Goal: Transaction & Acquisition: Purchase product/service

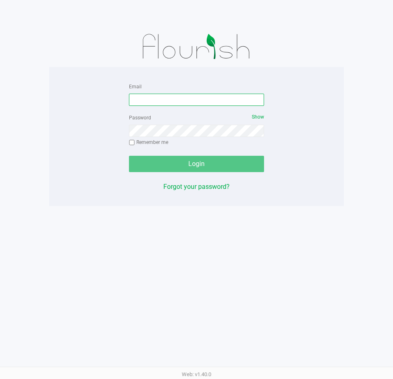
click at [180, 98] on input "Email" at bounding box center [196, 100] width 135 height 12
type input "[EMAIL_ADDRESS][DOMAIN_NAME]"
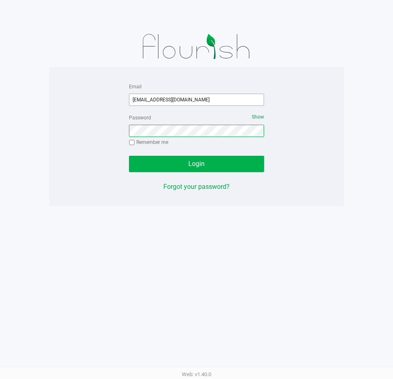
click at [129, 156] on button "Login" at bounding box center [196, 164] width 135 height 16
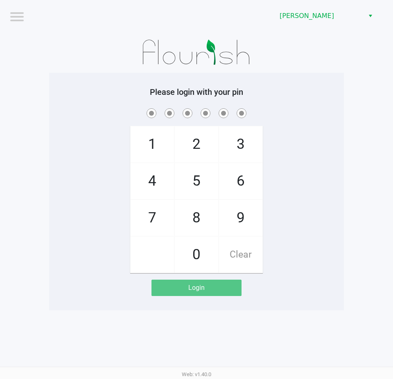
click at [365, 118] on app-pos-login-wrapper "Logout Clermont WC Please login with your pin 1 4 7 2 5 8 0 3 6 9 Clear Login" at bounding box center [196, 155] width 393 height 311
click at [83, 249] on div "1 4 7 2 5 8 0 3 6 9 Clear" at bounding box center [196, 190] width 295 height 167
click at [74, 234] on div "1 4 7 2 5 8 0 3 6 9 Clear" at bounding box center [196, 190] width 295 height 167
click at [107, 226] on div "1 4 7 2 5 8 0 3 6 9 Clear" at bounding box center [196, 190] width 295 height 167
checkbox input "true"
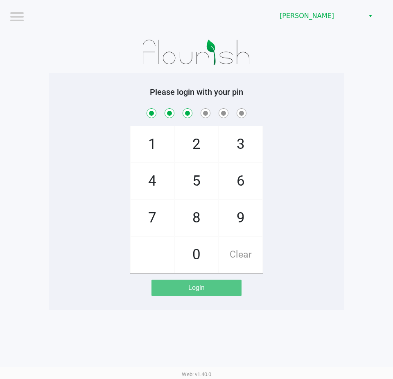
checkbox input "true"
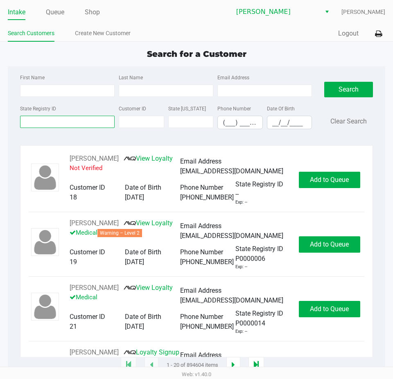
click at [77, 121] on input "State Registry ID" at bounding box center [67, 122] width 95 height 12
click at [67, 91] on input "First Name" at bounding box center [67, 91] width 95 height 12
type input "kaley"
click at [153, 91] on input "Last Name" at bounding box center [166, 91] width 95 height 12
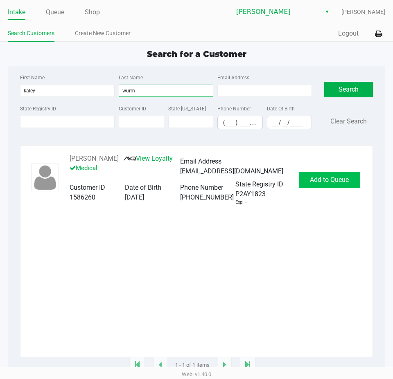
type input "wurm"
click at [324, 178] on span "Add to Queue" at bounding box center [329, 180] width 39 height 8
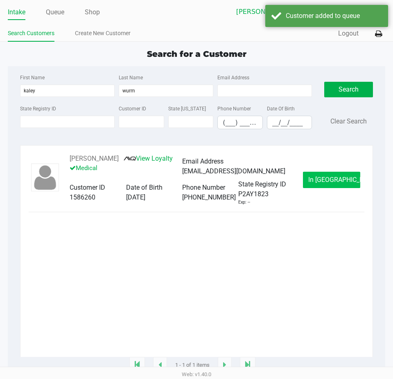
click at [330, 178] on span "In Queue" at bounding box center [342, 180] width 69 height 8
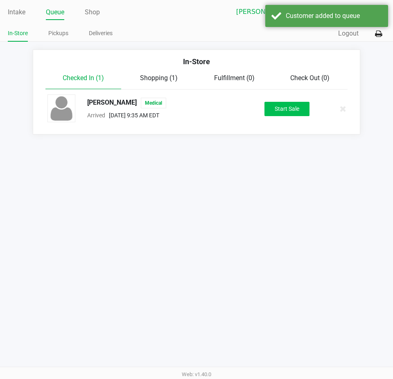
click at [301, 112] on button "Start Sale" at bounding box center [286, 109] width 45 height 14
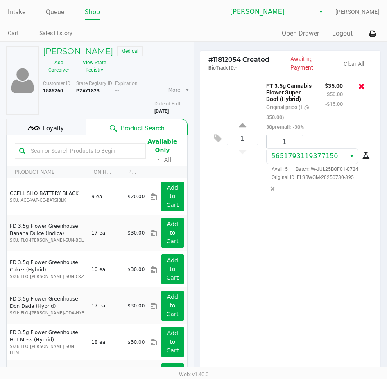
click at [364, 86] on icon at bounding box center [361, 86] width 7 height 8
click at [313, 300] on div "1 FT 3.5g Cannabis Flower Hash Burger (Indica) Original price (1 @ $50.00) 30pr…" at bounding box center [290, 224] width 180 height 300
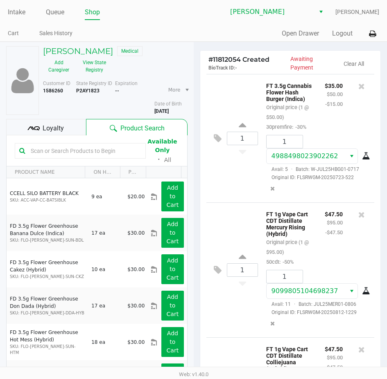
scroll to position [136, 0]
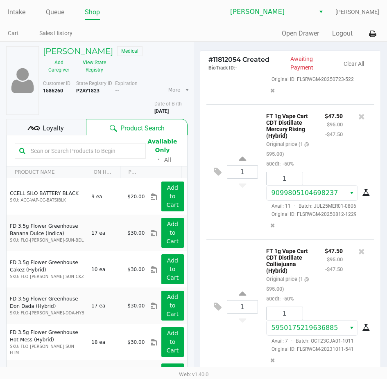
click at [52, 126] on span "Loyalty" at bounding box center [53, 129] width 21 height 10
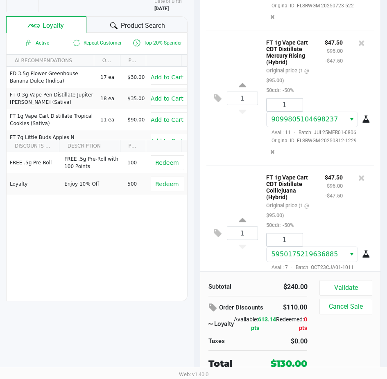
scroll to position [0, 0]
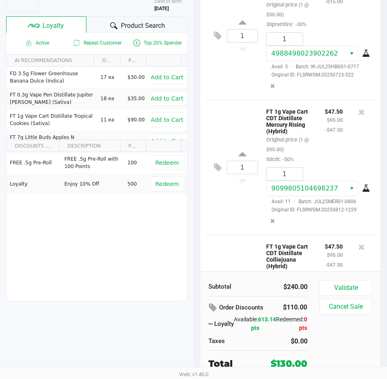
click at [128, 26] on span "Product Search" at bounding box center [143, 26] width 44 height 10
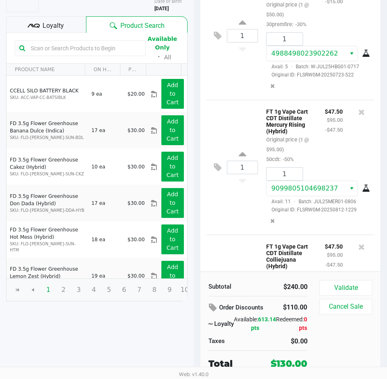
click at [351, 283] on button "Validate" at bounding box center [345, 288] width 52 height 16
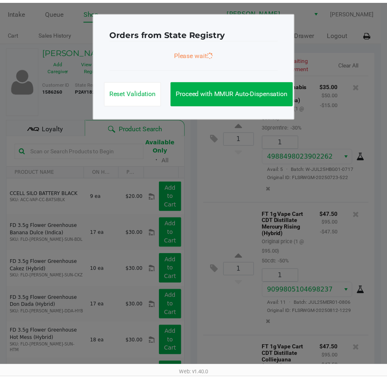
scroll to position [136, 0]
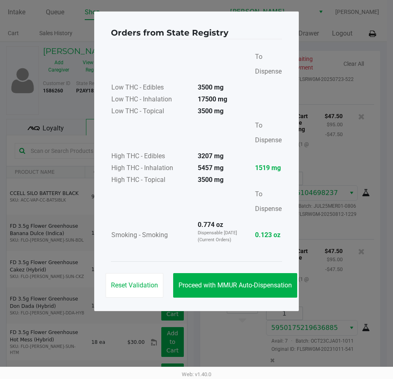
click at [233, 279] on button "Proceed with MMUR Auto-Dispensation" at bounding box center [235, 285] width 124 height 25
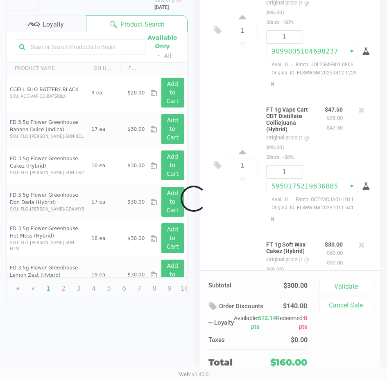
scroll to position [103, 0]
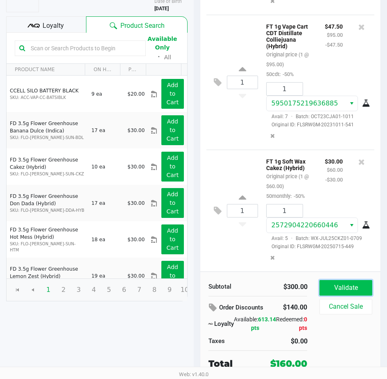
click at [338, 283] on button "Validate" at bounding box center [345, 288] width 52 height 16
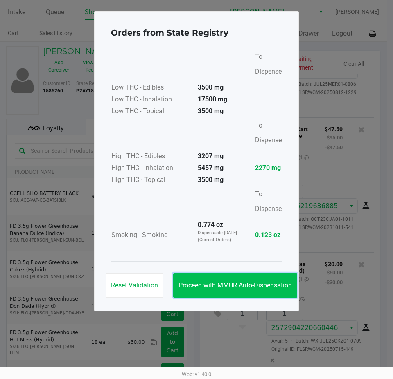
click at [262, 297] on button "Proceed with MMUR Auto-Dispensation" at bounding box center [235, 285] width 124 height 25
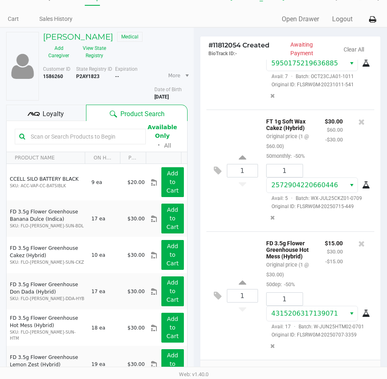
scroll to position [103, 0]
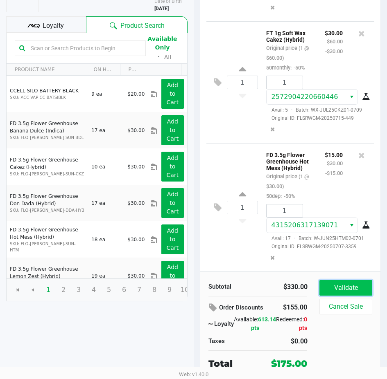
click at [347, 289] on button "Validate" at bounding box center [345, 288] width 52 height 16
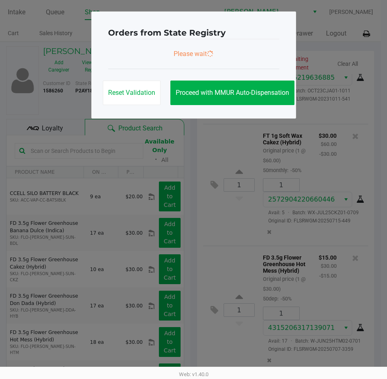
scroll to position [0, 0]
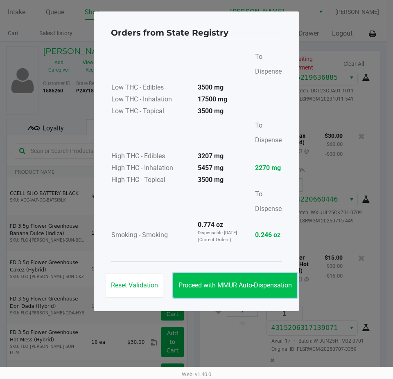
click at [270, 284] on span "Proceed with MMUR Auto-Dispensation" at bounding box center [234, 285] width 113 height 8
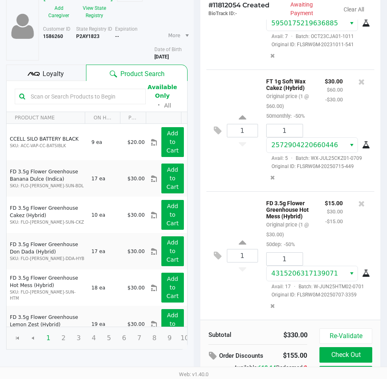
scroll to position [104, 0]
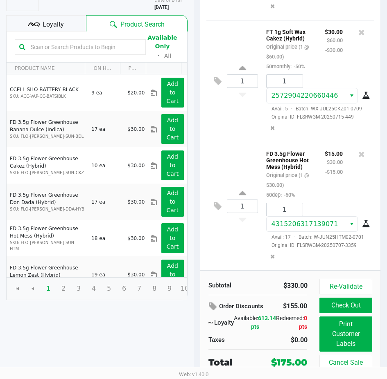
click at [234, 251] on div "1 FD 3.5g Flower Greenhouse Hot Mess (Hybrid) Original price (1 @ $30.00) 50dep…" at bounding box center [290, 206] width 168 height 128
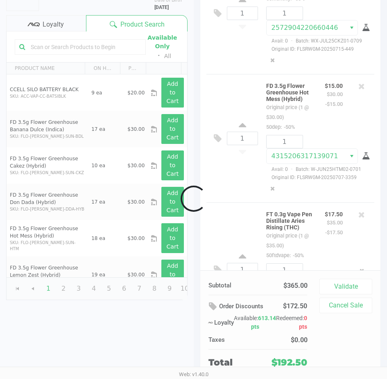
scroll to position [103, 0]
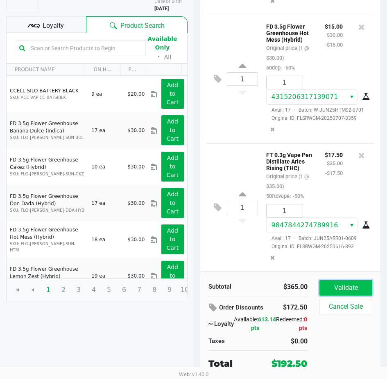
click at [347, 290] on button "Validate" at bounding box center [345, 288] width 52 height 16
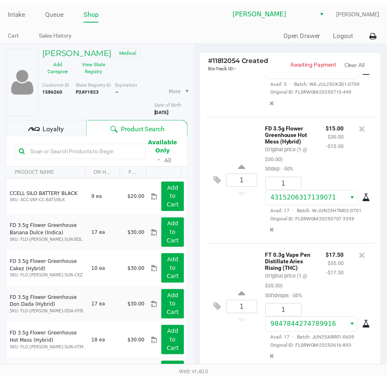
scroll to position [554, 0]
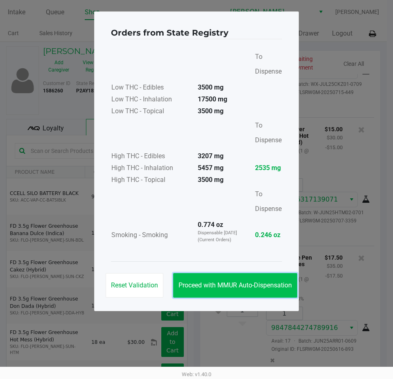
click at [252, 279] on button "Proceed with MMUR Auto-Dispensation" at bounding box center [235, 285] width 124 height 25
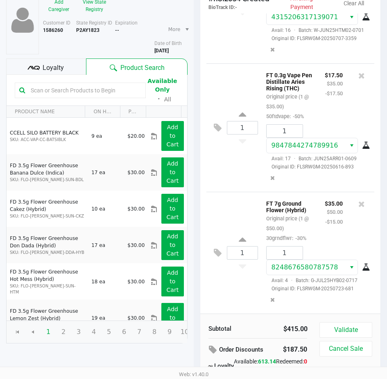
scroll to position [103, 0]
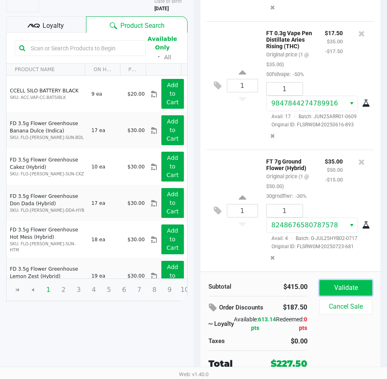
click at [338, 289] on button "Validate" at bounding box center [345, 288] width 52 height 16
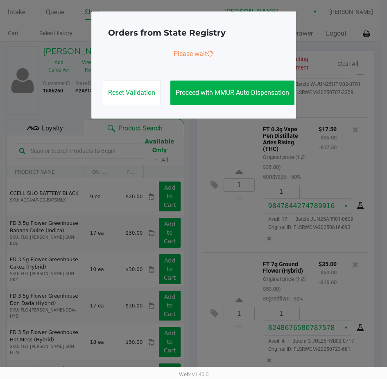
scroll to position [0, 0]
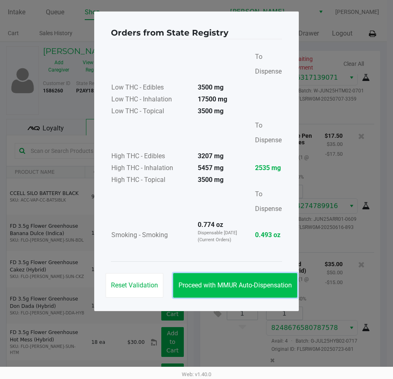
click at [241, 286] on span "Proceed with MMUR Auto-Dispensation" at bounding box center [234, 285] width 113 height 8
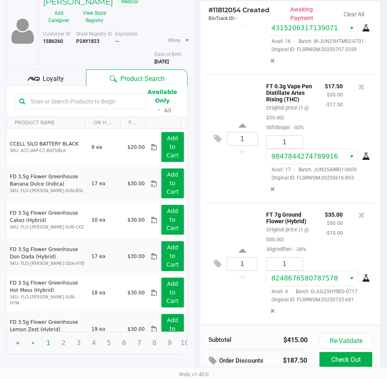
scroll to position [104, 0]
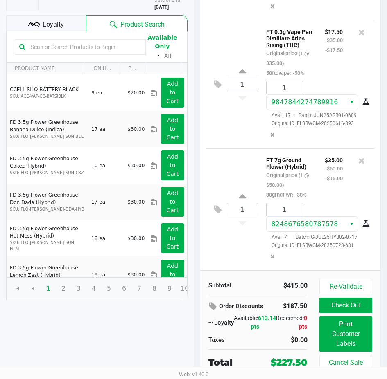
click at [54, 23] on span "Loyalty" at bounding box center [53, 25] width 21 height 10
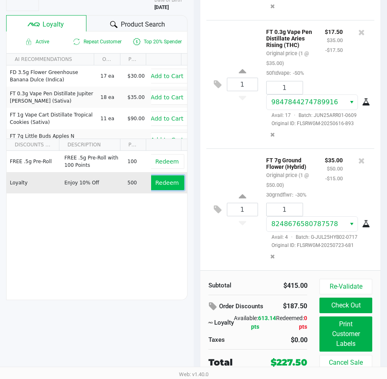
click at [156, 183] on span "Redeem" at bounding box center [166, 183] width 23 height 7
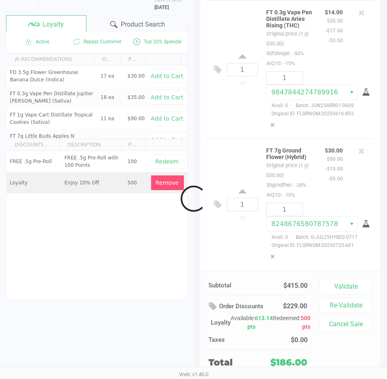
scroll to position [746, 0]
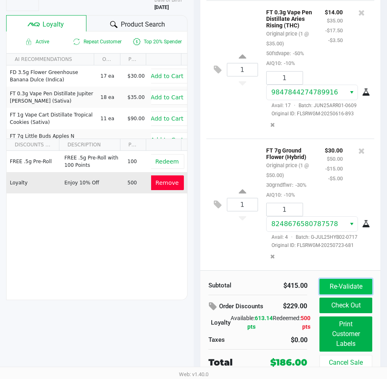
click at [331, 280] on button "Re-Validate" at bounding box center [345, 287] width 52 height 16
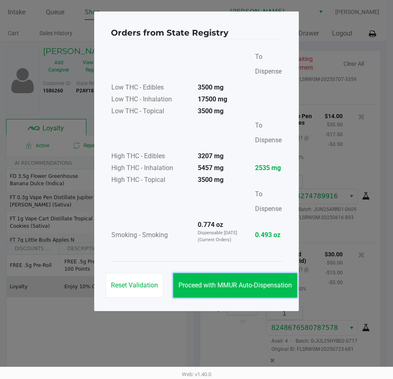
click at [254, 282] on span "Proceed with MMUR Auto-Dispensation" at bounding box center [234, 285] width 113 height 8
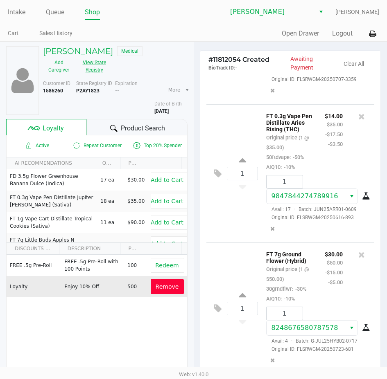
click at [96, 69] on button "View State Registry" at bounding box center [91, 66] width 34 height 20
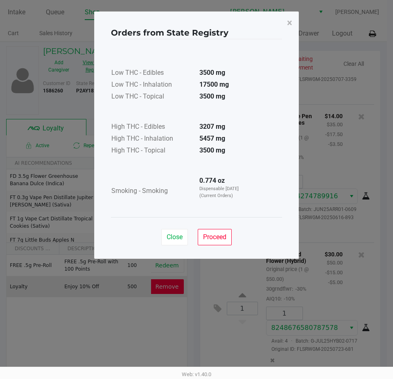
click at [182, 239] on span "Close" at bounding box center [175, 237] width 16 height 8
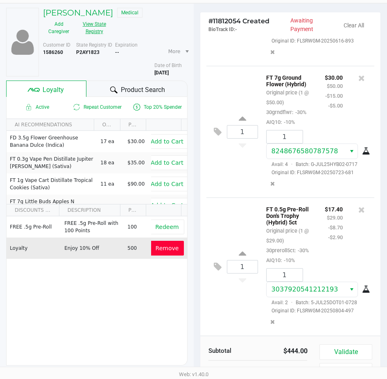
scroll to position [103, 0]
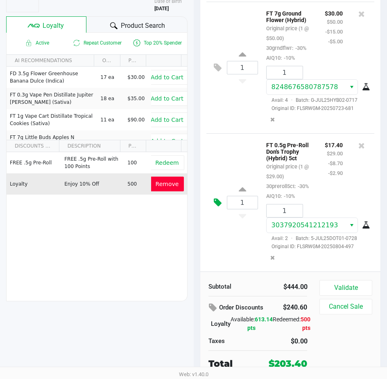
click at [218, 198] on icon at bounding box center [218, 202] width 8 height 9
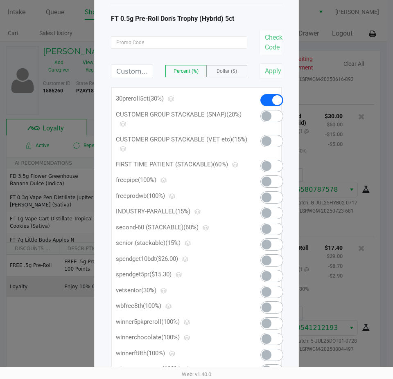
scroll to position [82, 0]
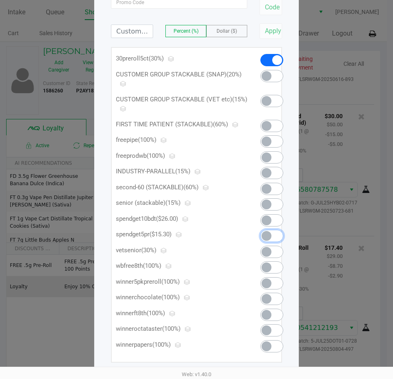
click at [266, 235] on span at bounding box center [266, 236] width 10 height 10
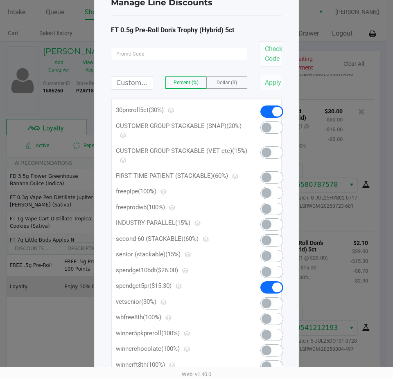
scroll to position [0, 0]
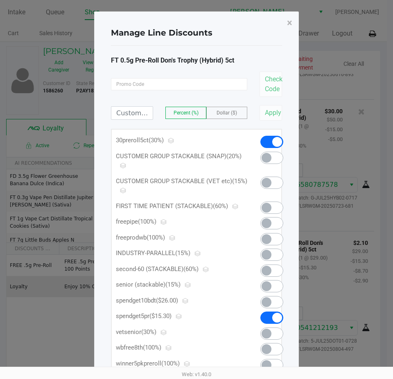
click at [264, 138] on span at bounding box center [271, 142] width 23 height 12
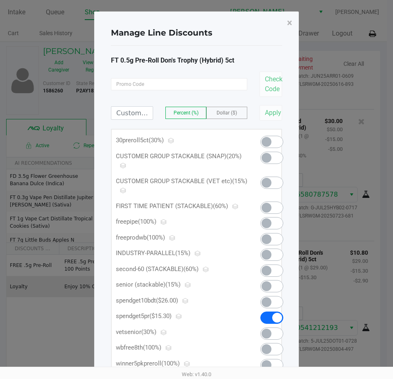
scroll to position [903, 0]
click at [137, 114] on input at bounding box center [131, 113] width 41 height 13
type input "5.80"
click at [232, 112] on span "Dollar ($)" at bounding box center [226, 113] width 20 height 6
click at [266, 108] on button "Apply" at bounding box center [270, 113] width 23 height 16
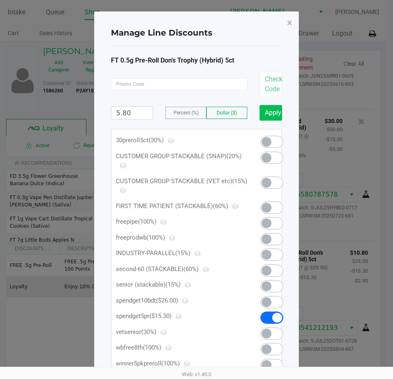
scroll to position [930, 0]
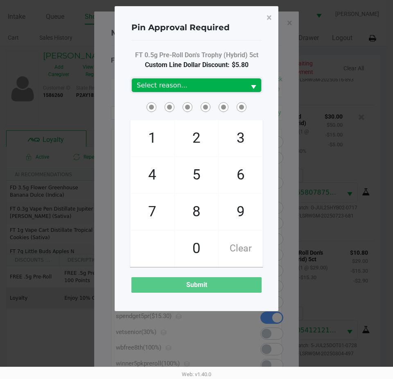
click at [198, 89] on span "Select reason..." at bounding box center [189, 86] width 104 height 10
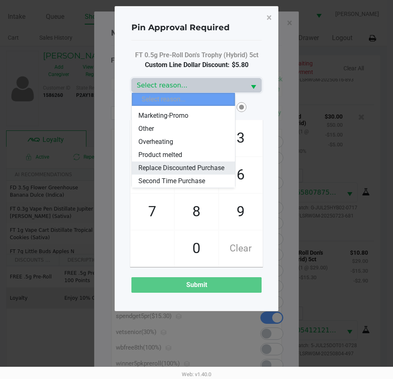
scroll to position [57, 0]
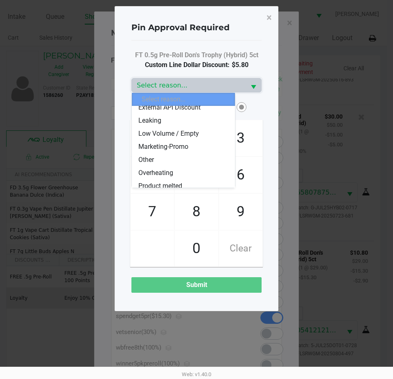
click at [187, 148] on span "Marketing-Promo" at bounding box center [163, 147] width 50 height 10
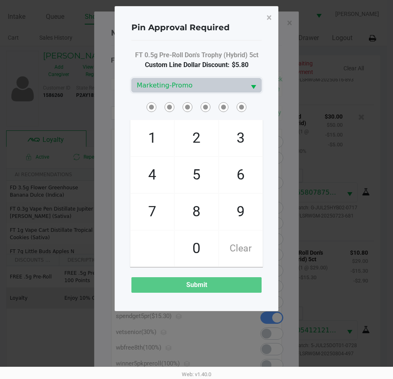
click at [156, 183] on span "4" at bounding box center [152, 175] width 43 height 36
checkbox input "true"
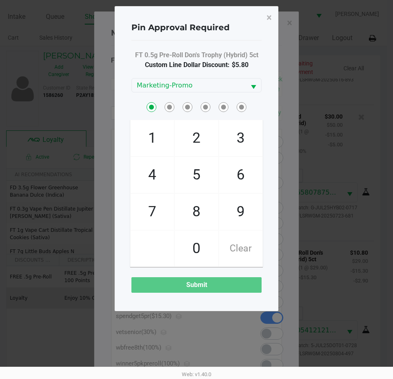
click at [236, 177] on span "6" at bounding box center [240, 175] width 43 height 36
checkbox input "true"
click at [155, 144] on span "1" at bounding box center [152, 138] width 43 height 36
checkbox input "true"
click at [234, 142] on span "3" at bounding box center [240, 138] width 43 height 36
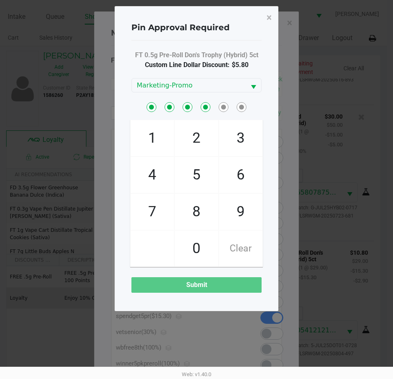
checkbox input "true"
click at [241, 158] on span "6" at bounding box center [240, 175] width 43 height 36
checkbox input "true"
click at [144, 207] on span "7" at bounding box center [152, 212] width 43 height 36
checkbox input "true"
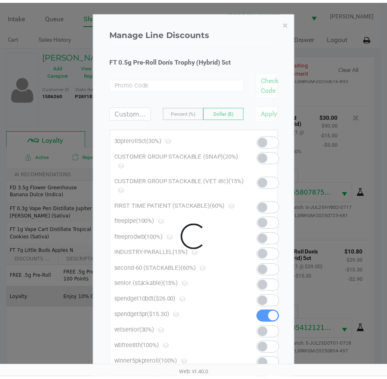
scroll to position [939, 0]
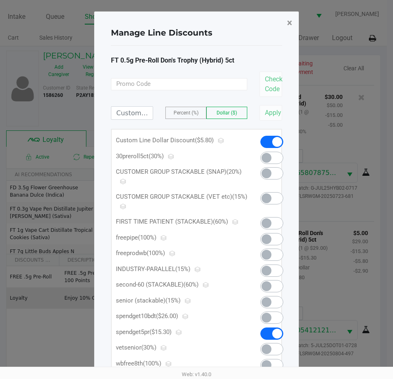
drag, startPoint x: 288, startPoint y: 21, endPoint x: 249, endPoint y: 223, distance: 205.8
click at [288, 23] on span "×" at bounding box center [289, 22] width 5 height 11
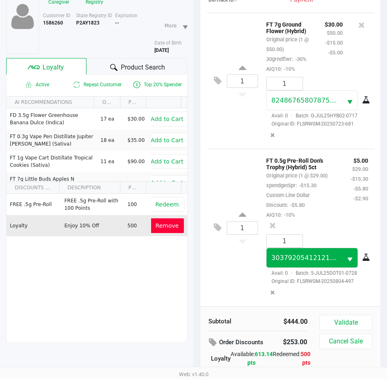
scroll to position [107, 0]
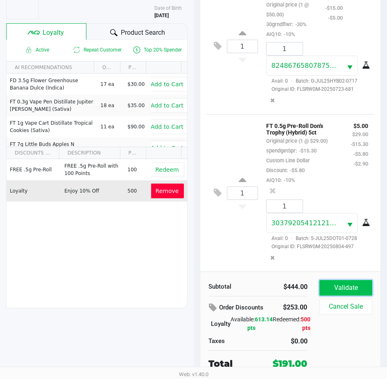
click at [347, 289] on button "Validate" at bounding box center [345, 288] width 52 height 16
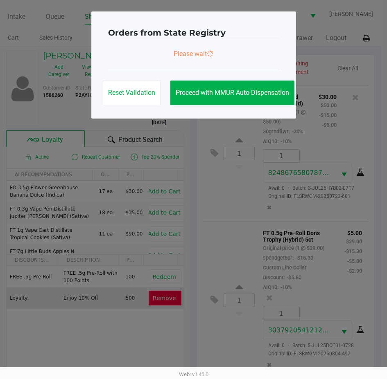
scroll to position [0, 0]
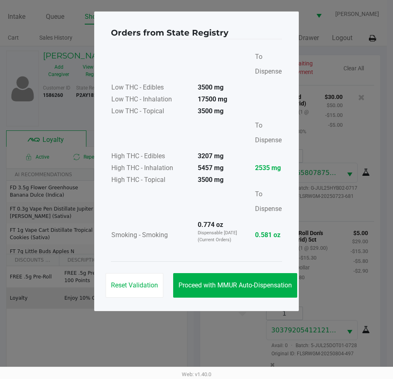
click at [241, 272] on div "Reset Validation Proceed with MMUR Auto-Dispensation" at bounding box center [196, 281] width 171 height 41
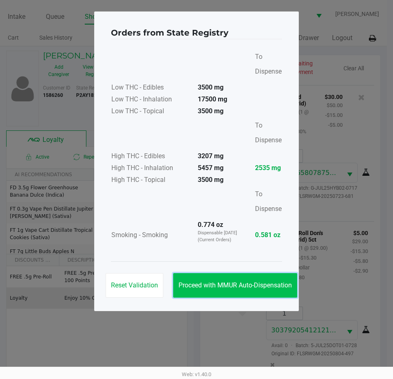
click at [233, 279] on button "Proceed with MMUR Auto-Dispensation" at bounding box center [235, 285] width 124 height 25
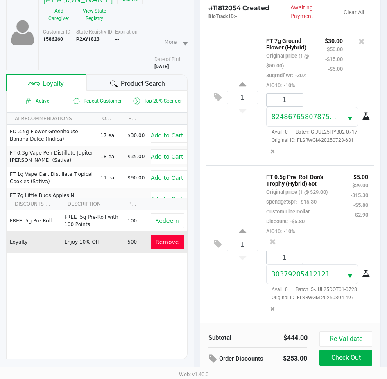
scroll to position [108, 0]
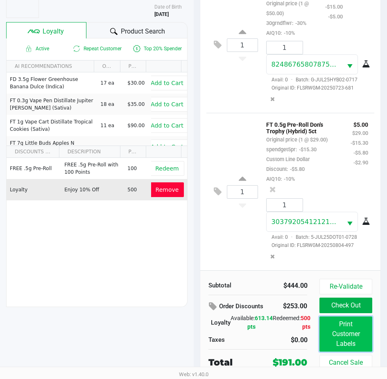
click at [340, 338] on button "Print Customer Labels" at bounding box center [345, 334] width 52 height 35
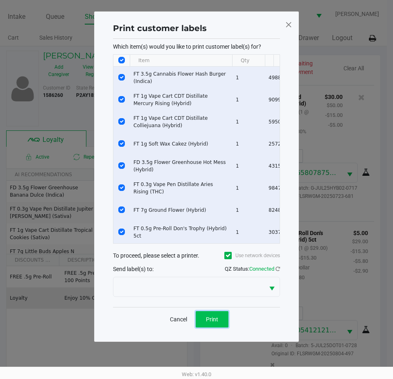
click at [213, 323] on span "Print" at bounding box center [212, 319] width 12 height 7
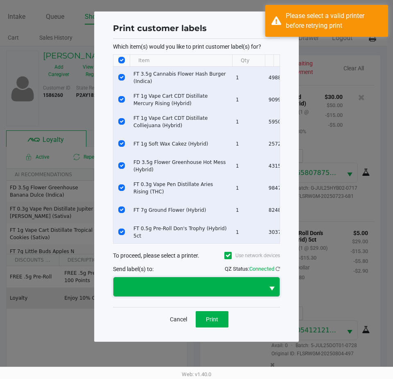
click at [157, 292] on span at bounding box center [188, 287] width 141 height 10
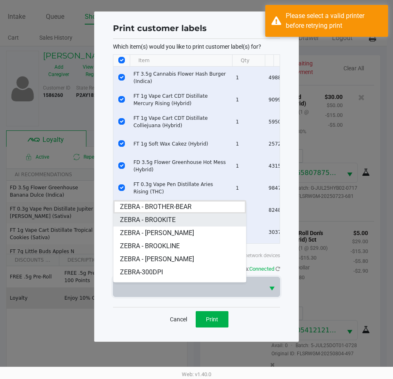
click at [191, 220] on li "ZEBRA - BROOKITE" at bounding box center [179, 220] width 133 height 13
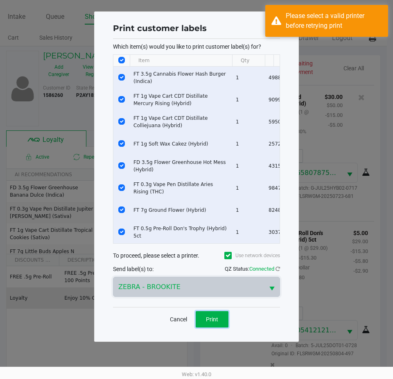
click at [214, 323] on span "Print" at bounding box center [212, 319] width 12 height 7
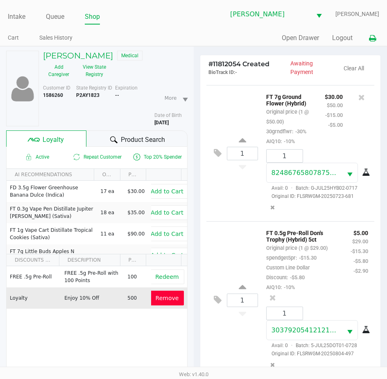
click at [369, 38] on icon at bounding box center [372, 39] width 7 height 6
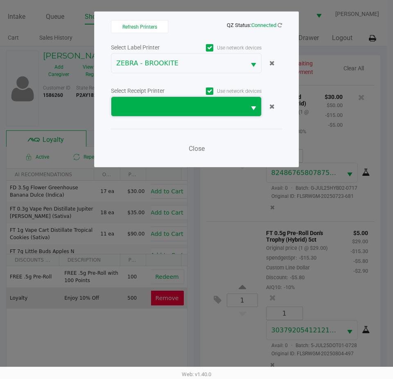
click at [197, 106] on span at bounding box center [178, 107] width 124 height 10
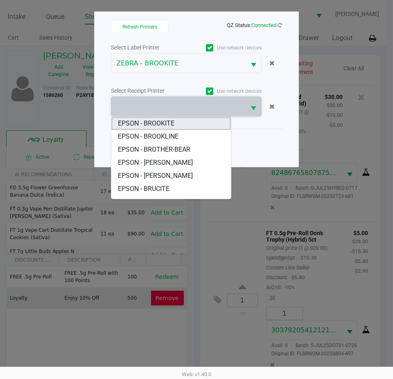
click at [180, 124] on BROOKITE "EPSON - BROOKITE" at bounding box center [170, 123] width 119 height 13
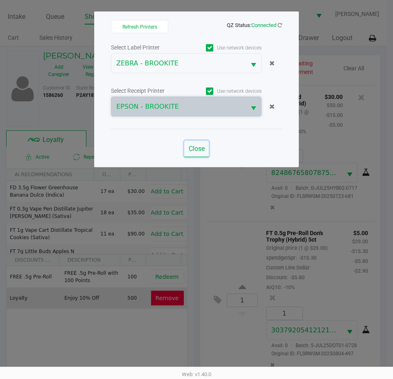
click at [199, 150] on span "Close" at bounding box center [197, 149] width 16 height 8
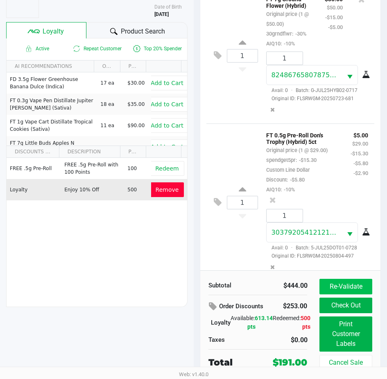
scroll to position [969, 0]
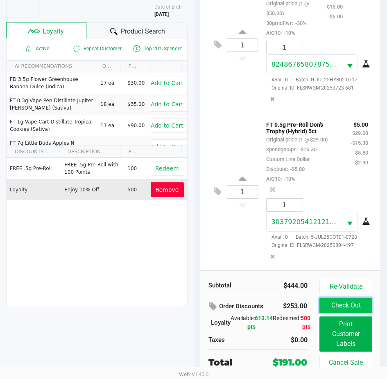
click at [341, 305] on button "Check Out" at bounding box center [345, 306] width 52 height 16
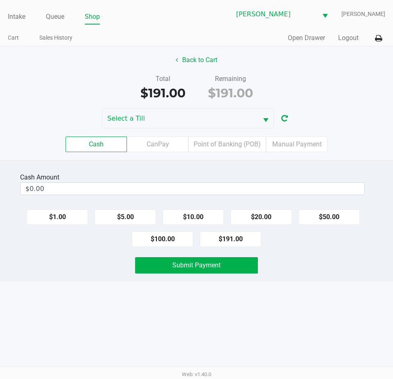
click at [111, 99] on div "Total $191.00 Remaining $191.00" at bounding box center [196, 88] width 405 height 28
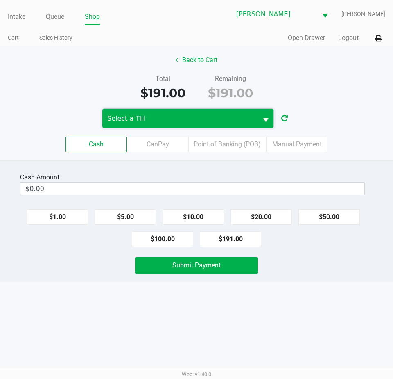
click at [140, 126] on span "Select a Till" at bounding box center [179, 118] width 155 height 19
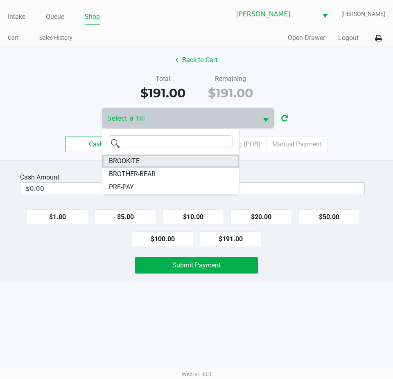
click at [145, 158] on li "BROOKITE" at bounding box center [170, 161] width 137 height 13
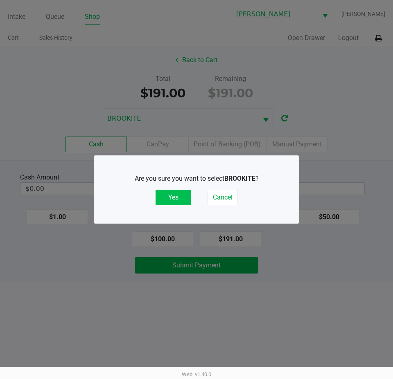
click at [164, 201] on button "Yes" at bounding box center [173, 198] width 36 height 16
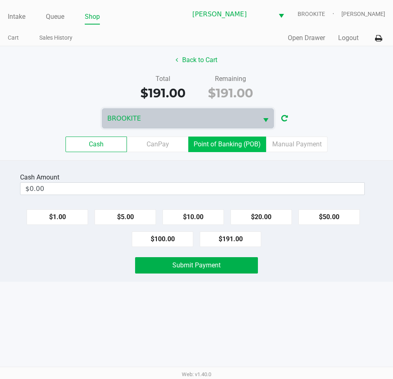
click at [236, 145] on label "Point of Banking (POB)" at bounding box center [227, 145] width 78 height 16
click at [0, 0] on 7 "Point of Banking (POB)" at bounding box center [0, 0] width 0 height 0
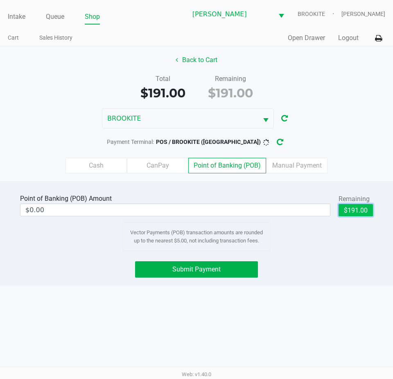
click at [351, 208] on button "$191.00" at bounding box center [355, 210] width 34 height 12
type input "$191.00"
click at [113, 317] on div "Intake Queue Shop Clermont WC BROOKITE Alexander Nguyen Cart Sales History Quic…" at bounding box center [196, 189] width 393 height 379
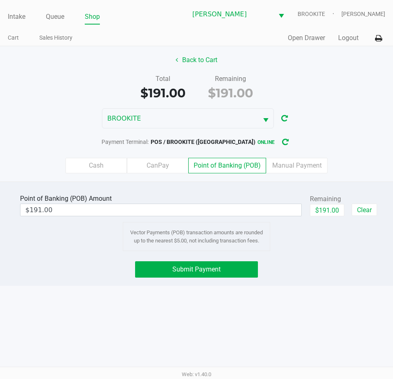
click at [66, 333] on div "Intake Queue Shop Clermont WC BROOKITE Alexander Nguyen Cart Sales History Quic…" at bounding box center [196, 189] width 393 height 379
click at [176, 275] on button "Submit Payment" at bounding box center [196, 269] width 123 height 16
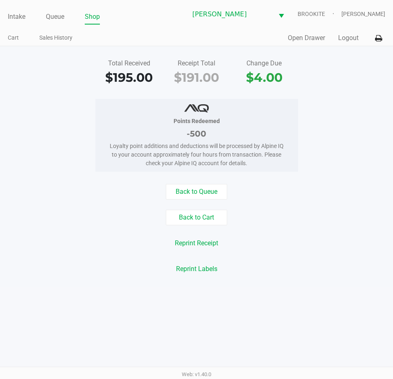
click at [96, 299] on div "Intake Queue Shop Clermont WC BROOKITE Alexander Nguyen Cart Sales History Quic…" at bounding box center [196, 189] width 393 height 379
click at [18, 14] on link "Intake" at bounding box center [17, 16] width 18 height 11
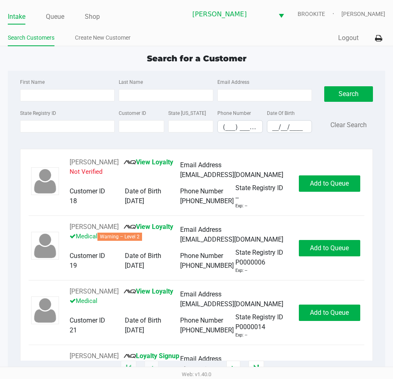
click at [347, 40] on button "Logout" at bounding box center [348, 38] width 20 height 10
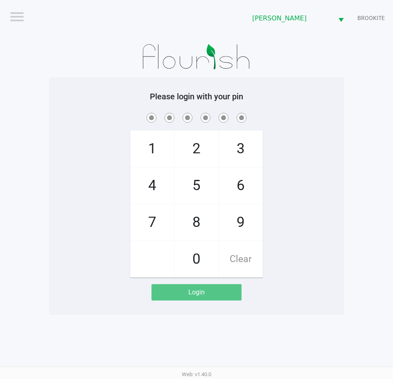
click at [345, 332] on div "Logout Clermont WC BROOKITE Please login with your pin 1 4 7 2 5 8 0 3 6 9 Clea…" at bounding box center [196, 189] width 393 height 379
click at [65, 141] on div "1 4 7 2 5 8 0 3 6 9 Clear" at bounding box center [196, 194] width 295 height 167
click at [99, 304] on div "Please login with your pin 1 4 7 2 5 8 0 3 6 9 Clear Login" at bounding box center [196, 196] width 295 height 238
click at [112, 251] on div "1 4 7 2 5 8 0 3 6 9 Clear" at bounding box center [196, 194] width 295 height 167
checkbox input "true"
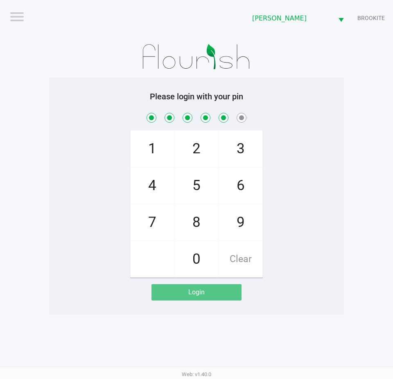
checkbox input "true"
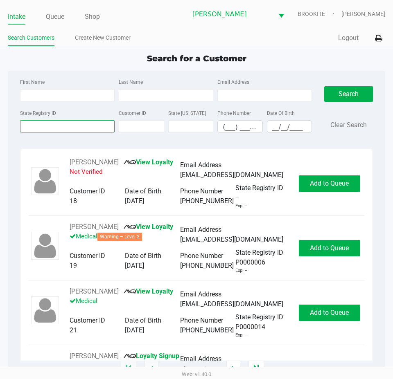
click at [63, 126] on input "State Registry ID" at bounding box center [67, 126] width 95 height 12
click at [62, 93] on input "First Name" at bounding box center [67, 95] width 95 height 12
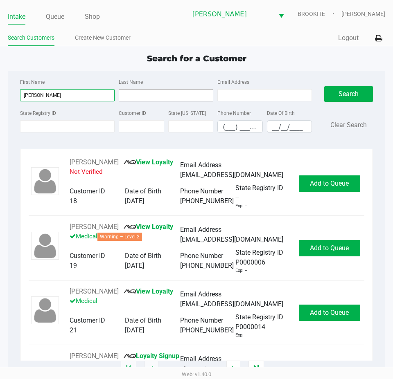
type input "sylvia"
click at [180, 90] on input "Last Name" at bounding box center [166, 95] width 95 height 12
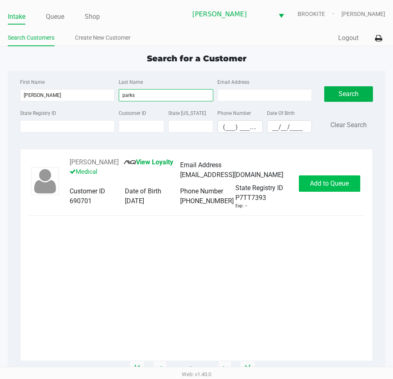
type input "parks"
click at [329, 186] on span "Add to Queue" at bounding box center [329, 184] width 39 height 8
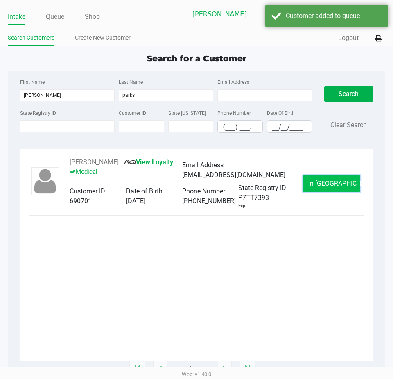
click at [322, 186] on span "In Queue" at bounding box center [342, 184] width 69 height 8
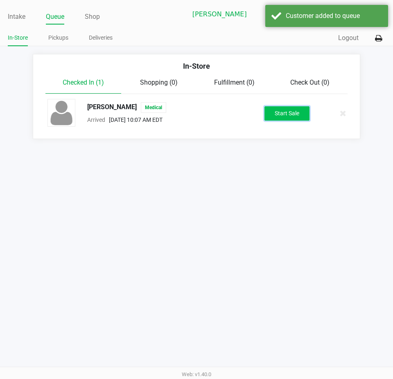
click at [286, 109] on button "Start Sale" at bounding box center [286, 113] width 45 height 14
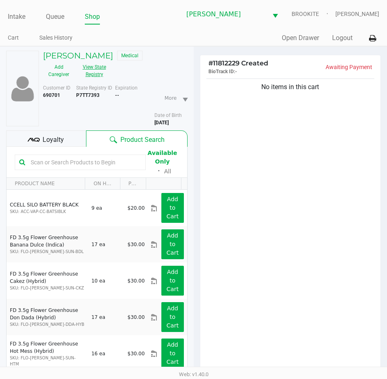
click at [107, 77] on button "View State Registry" at bounding box center [91, 71] width 34 height 20
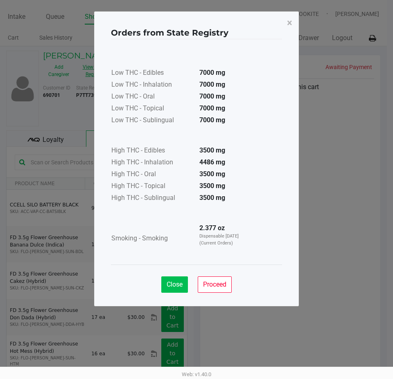
click at [168, 287] on span "Close" at bounding box center [175, 285] width 16 height 8
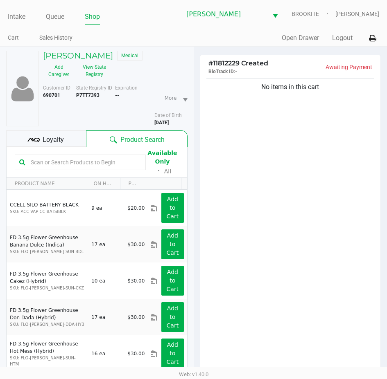
click at [281, 297] on div "No items in this cart" at bounding box center [290, 227] width 180 height 300
click at [306, 241] on div "No items in this cart" at bounding box center [290, 227] width 180 height 300
click at [286, 260] on div "No items in this cart" at bounding box center [290, 227] width 180 height 300
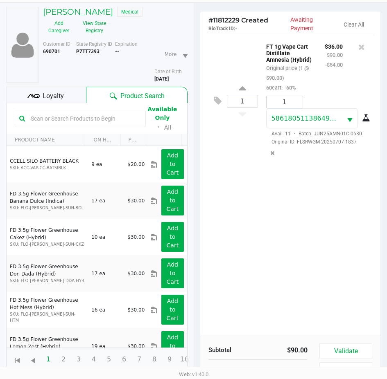
scroll to position [90, 0]
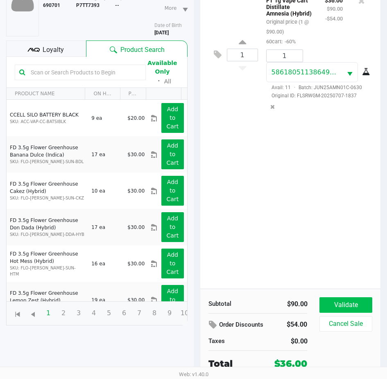
click at [343, 306] on button "Validate" at bounding box center [345, 305] width 52 height 16
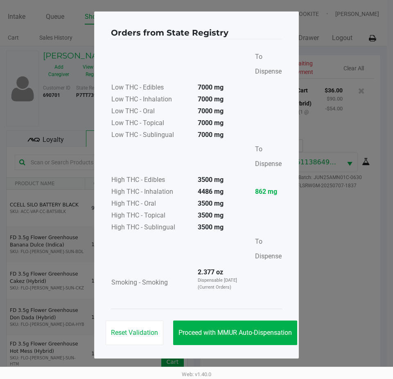
click at [233, 324] on button "Proceed with MMUR Auto-Dispensation" at bounding box center [235, 333] width 124 height 25
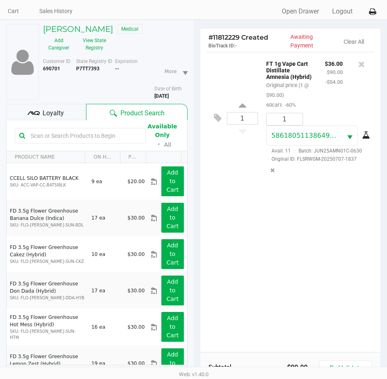
scroll to position [108, 0]
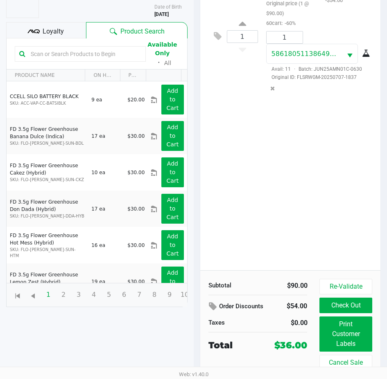
click at [349, 338] on button "Print Customer Labels" at bounding box center [345, 334] width 52 height 35
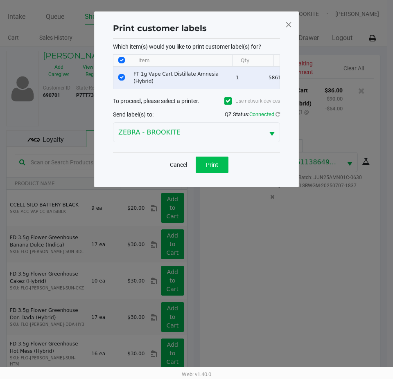
click at [214, 164] on button "Print" at bounding box center [212, 165] width 33 height 16
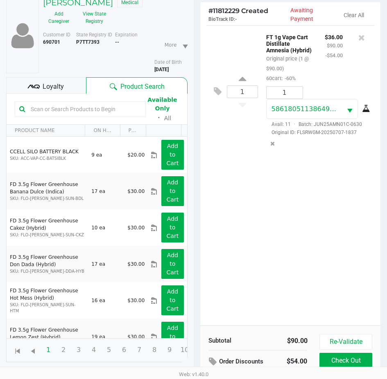
scroll to position [108, 0]
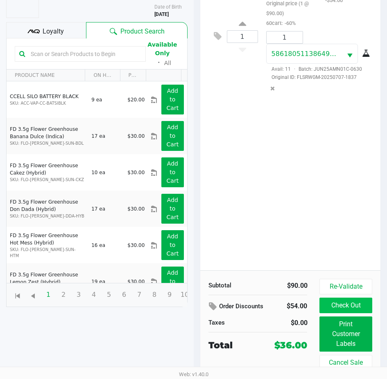
click at [331, 312] on button "Check Out" at bounding box center [345, 306] width 52 height 16
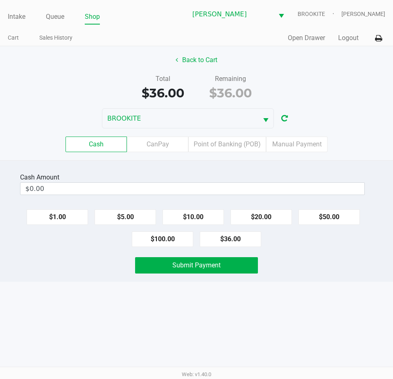
click at [222, 149] on label "Point of Banking (POB)" at bounding box center [227, 145] width 78 height 16
click at [0, 0] on 7 "Point of Banking (POB)" at bounding box center [0, 0] width 0 height 0
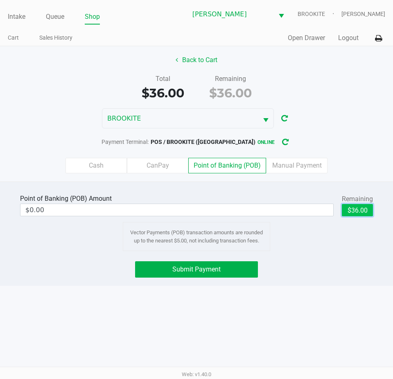
click at [359, 213] on button "$36.00" at bounding box center [357, 210] width 31 height 12
type input "$36.00"
click at [64, 318] on div "Intake Queue Shop Clermont WC BROOKITE Alexander Nguyen Cart Sales History Quic…" at bounding box center [196, 189] width 393 height 379
click at [221, 286] on div "Point of Banking (POB) Amount $36.00 Remaining $36.00 Clear Vector Payments (PO…" at bounding box center [196, 234] width 393 height 104
click at [196, 288] on div "Intake Queue Shop Clermont WC BROOKITE Alexander Nguyen Cart Sales History Quic…" at bounding box center [196, 189] width 393 height 379
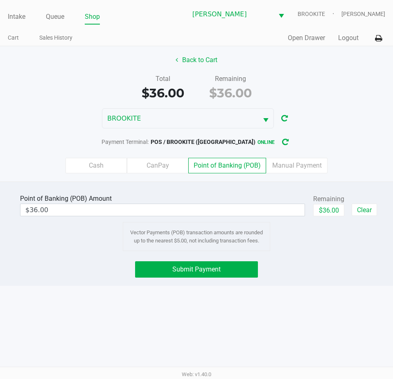
click at [185, 254] on div "Point of Banking (POB) Amount $36.00 Remaining $36.00 Clear Vector Payments (PO…" at bounding box center [196, 234] width 393 height 104
click at [183, 286] on div "Point of Banking (POB) Amount $36.00 Remaining $36.00 Clear Vector Payments (PO…" at bounding box center [196, 234] width 393 height 104
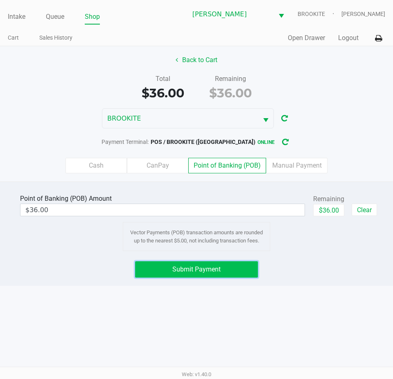
click at [199, 270] on span "Submit Payment" at bounding box center [196, 270] width 48 height 8
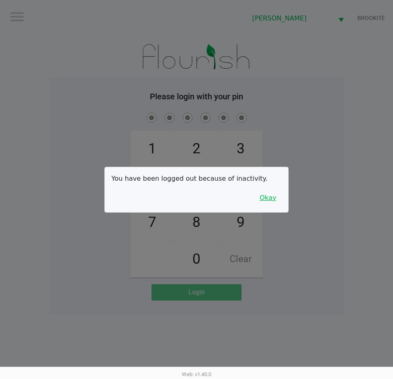
click at [281, 192] on button "Okay" at bounding box center [267, 198] width 27 height 16
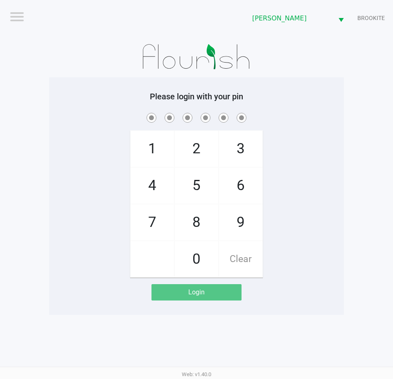
click at [317, 170] on div "1 4 7 2 5 8 0 3 6 9 Clear" at bounding box center [196, 194] width 295 height 167
click at [103, 299] on app-pos-login "Please login with your pin 1 4 7 2 5 8 0 3 6 9 Clear Login" at bounding box center [196, 196] width 282 height 209
click at [95, 197] on div "1 4 7 2 5 8 0 3 6 9 Clear" at bounding box center [196, 194] width 295 height 167
click at [59, 248] on div "1 4 7 2 5 8 0 3 6 9 Clear" at bounding box center [196, 194] width 295 height 167
checkbox input "true"
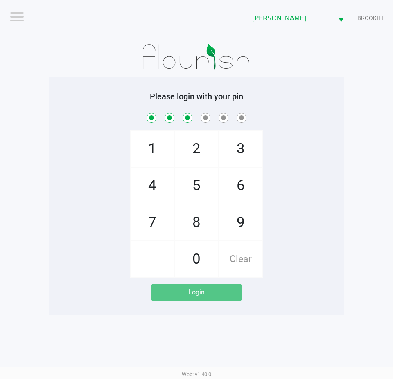
checkbox input "true"
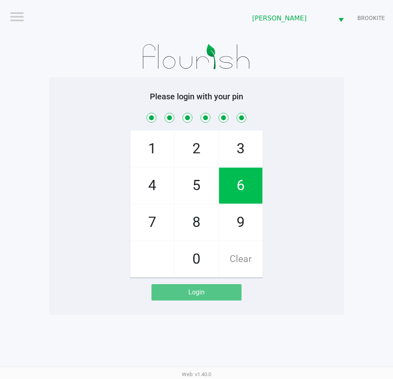
checkbox input "true"
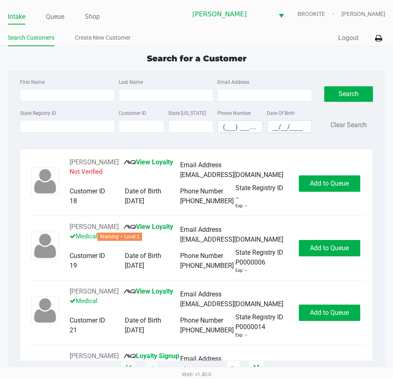
click at [61, 16] on link "Queue" at bounding box center [55, 16] width 18 height 11
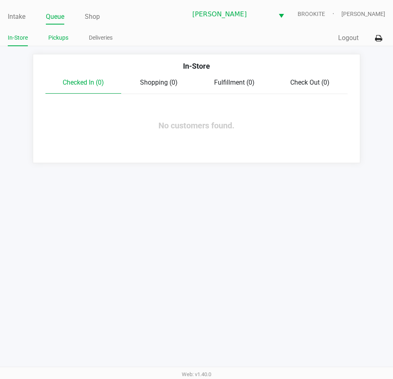
click at [59, 35] on link "Pickups" at bounding box center [58, 38] width 20 height 10
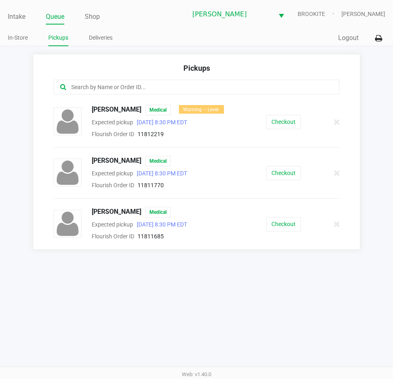
click at [283, 178] on button "Checkout" at bounding box center [283, 173] width 35 height 14
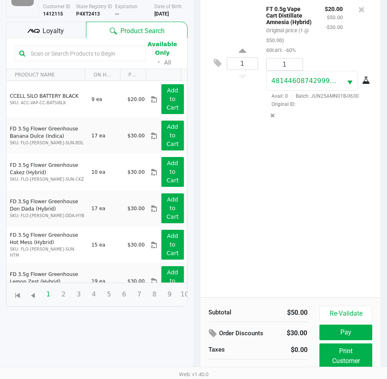
scroll to position [108, 0]
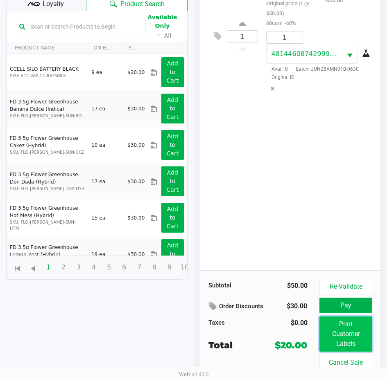
click at [343, 331] on button "Print Customer Labels" at bounding box center [345, 334] width 52 height 35
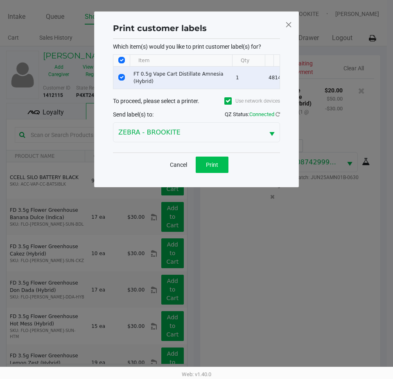
click at [210, 173] on button "Print" at bounding box center [212, 165] width 33 height 16
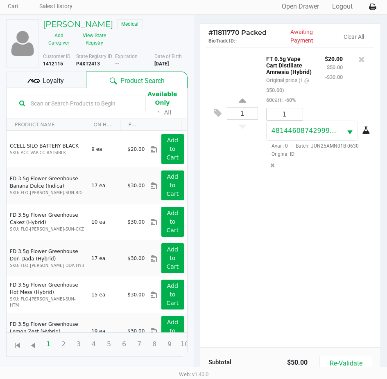
scroll to position [108, 0]
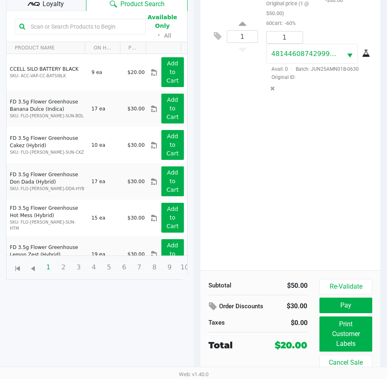
click at [346, 304] on button "Pay" at bounding box center [345, 306] width 52 height 16
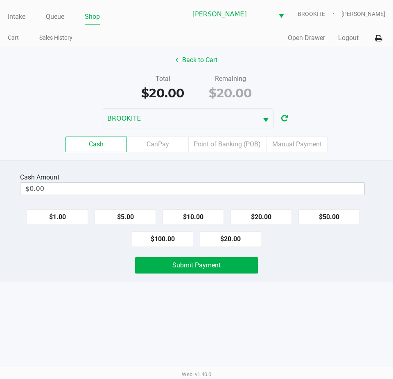
click at [235, 241] on button "$20.00" at bounding box center [230, 240] width 61 height 16
type input "$20.00"
click at [226, 339] on div "Intake Queue Shop Clermont WC BROOKITE Alexander Nguyen Cart Sales History Quic…" at bounding box center [196, 189] width 393 height 379
click at [221, 271] on button "Submit Payment" at bounding box center [196, 265] width 123 height 16
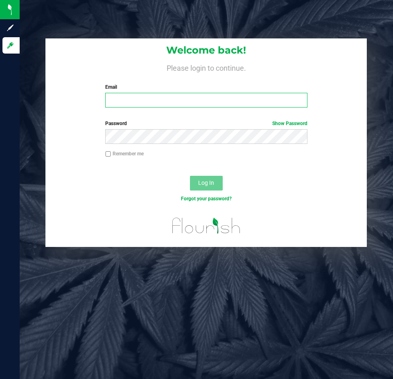
click at [211, 96] on input "Email" at bounding box center [206, 100] width 202 height 15
type input "[EMAIL_ADDRESS][DOMAIN_NAME]"
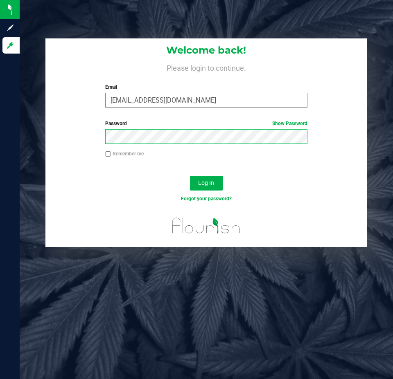
click at [190, 176] on button "Log In" at bounding box center [206, 183] width 33 height 15
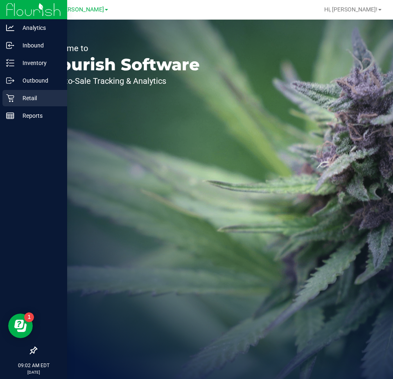
click at [9, 94] on icon at bounding box center [10, 98] width 8 height 8
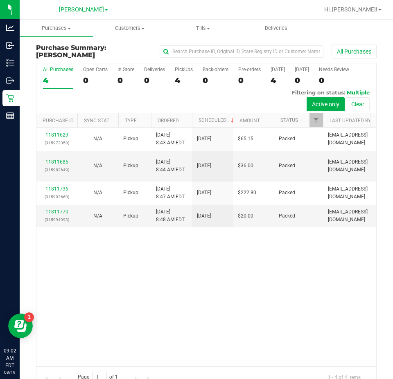
click at [233, 299] on div "11811629 (315972358) N/A Pickup [DATE] 8:43 AM EDT 8/19/2025 $65.15 Packed [EMA…" at bounding box center [206, 247] width 340 height 239
click at [58, 30] on span "Purchases" at bounding box center [56, 28] width 73 height 7
click at [60, 27] on span "Purchases" at bounding box center [56, 28] width 73 height 7
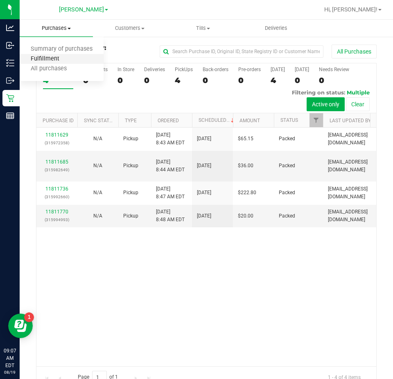
click at [43, 58] on span "Fulfillment" at bounding box center [45, 59] width 51 height 7
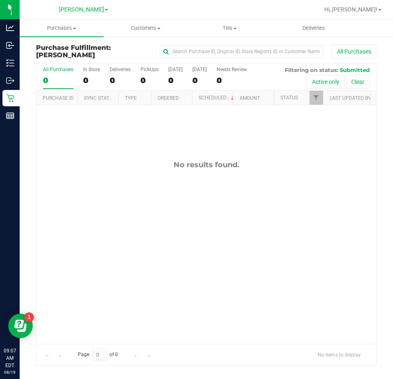
click at [232, 250] on div "No results found." at bounding box center [206, 252] width 340 height 294
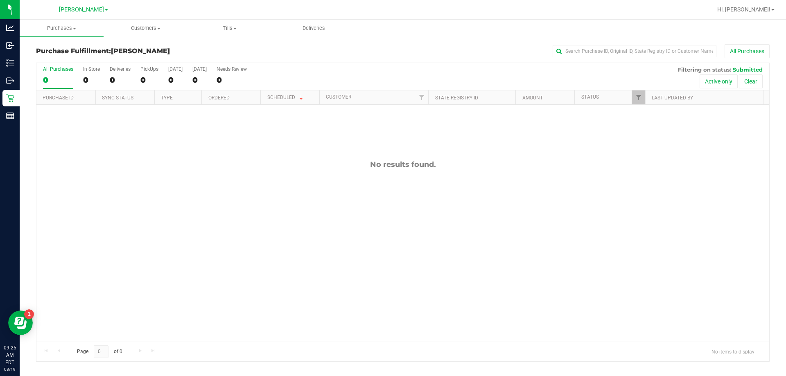
click at [341, 248] on div "No results found." at bounding box center [402, 251] width 732 height 292
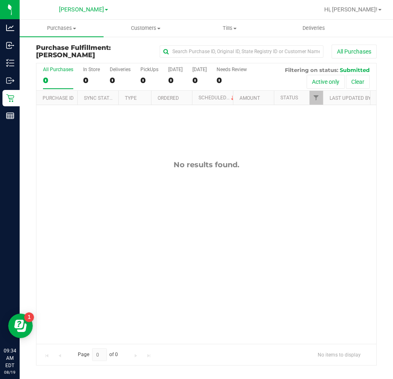
click at [277, 281] on div "No results found." at bounding box center [206, 252] width 340 height 294
click at [181, 164] on div "No results found." at bounding box center [206, 164] width 340 height 9
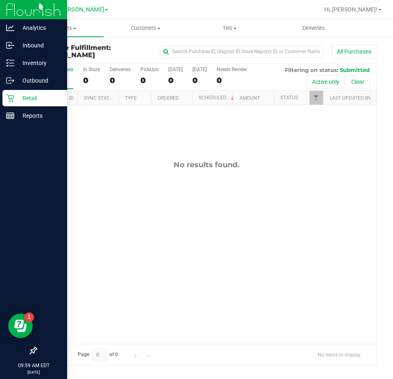
click at [9, 127] on div at bounding box center [33, 234] width 67 height 218
click at [12, 121] on div "Reports" at bounding box center [34, 116] width 65 height 16
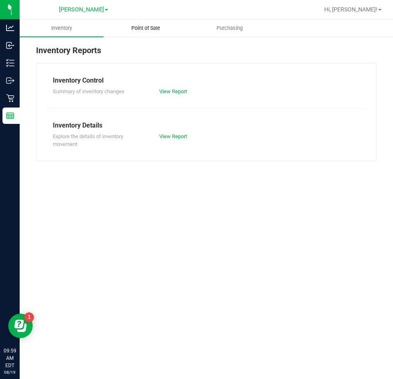
click at [163, 27] on span "Point of Sale" at bounding box center [145, 28] width 51 height 7
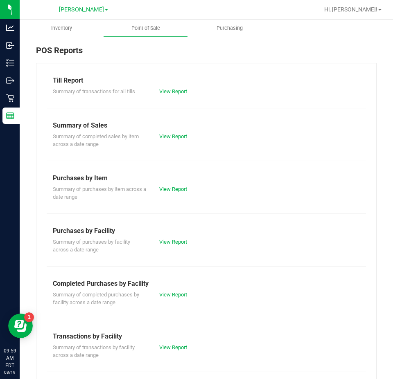
click at [171, 296] on link "View Report" at bounding box center [173, 295] width 28 height 6
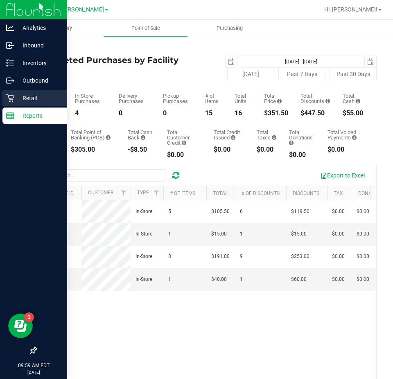
click at [17, 96] on p "Retail" at bounding box center [38, 98] width 49 height 10
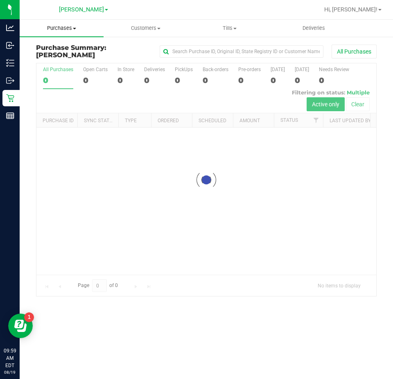
click at [65, 26] on span "Purchases" at bounding box center [62, 28] width 84 height 7
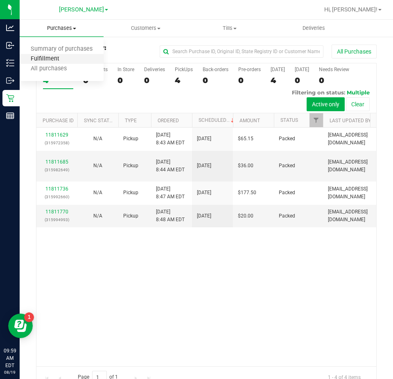
click at [44, 58] on span "Fulfillment" at bounding box center [45, 59] width 51 height 7
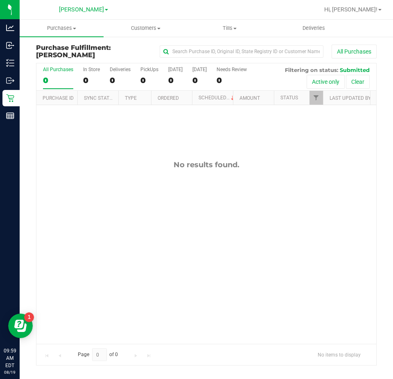
click at [199, 222] on div "No results found." at bounding box center [206, 252] width 340 height 294
click at [289, 275] on div "No results found." at bounding box center [206, 252] width 340 height 294
click at [283, 200] on div "No results found." at bounding box center [206, 252] width 340 height 294
click at [239, 218] on div "No results found." at bounding box center [206, 252] width 340 height 294
